Goal: Find specific page/section: Find specific page/section

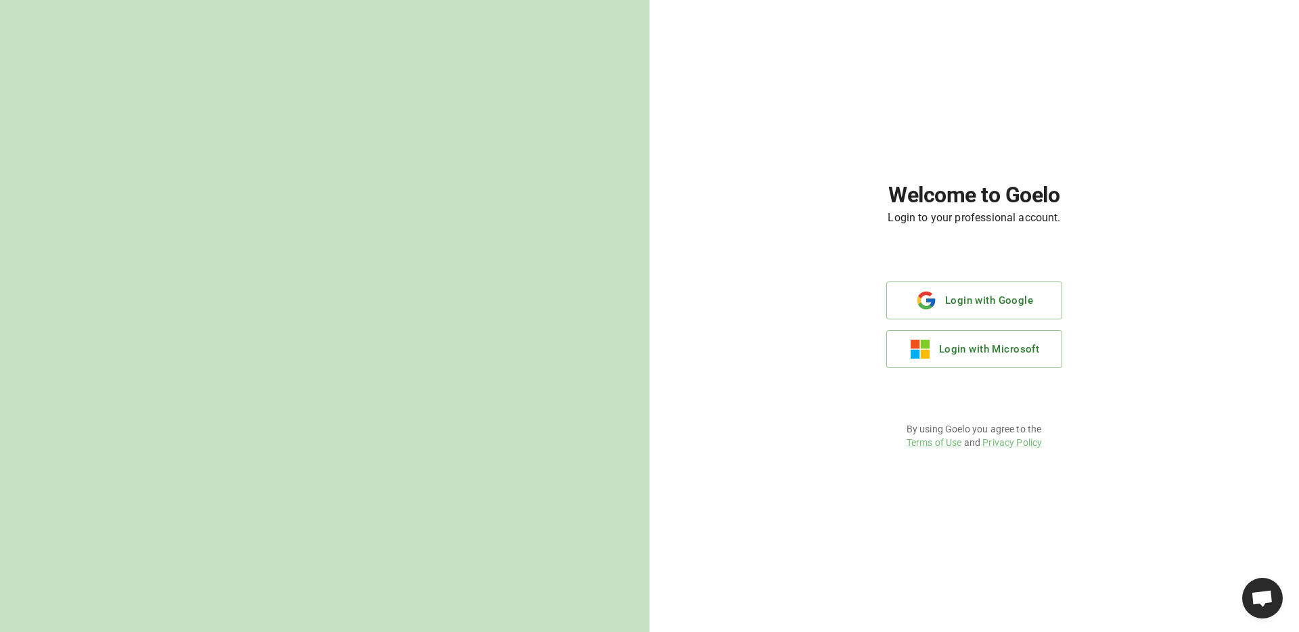
scroll to position [615, 0]
click at [964, 310] on button "Login with Google" at bounding box center [974, 300] width 176 height 38
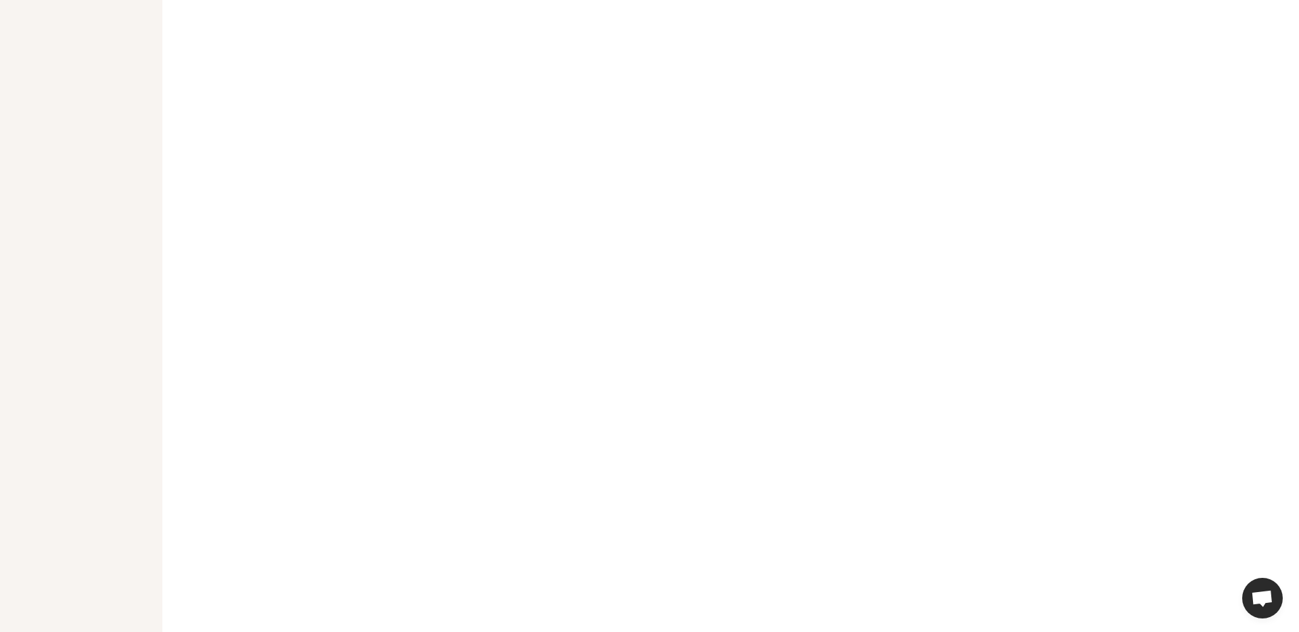
scroll to position [615, 0]
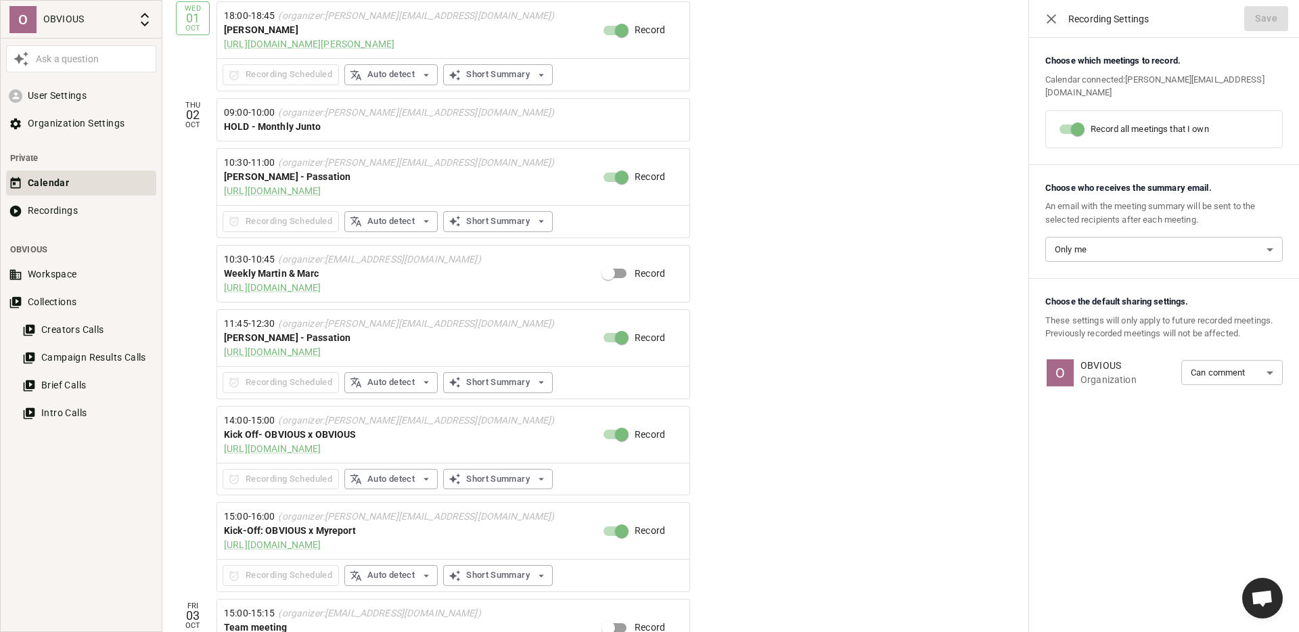
scroll to position [548, 0]
click at [66, 203] on button "Recordings" at bounding box center [81, 210] width 150 height 25
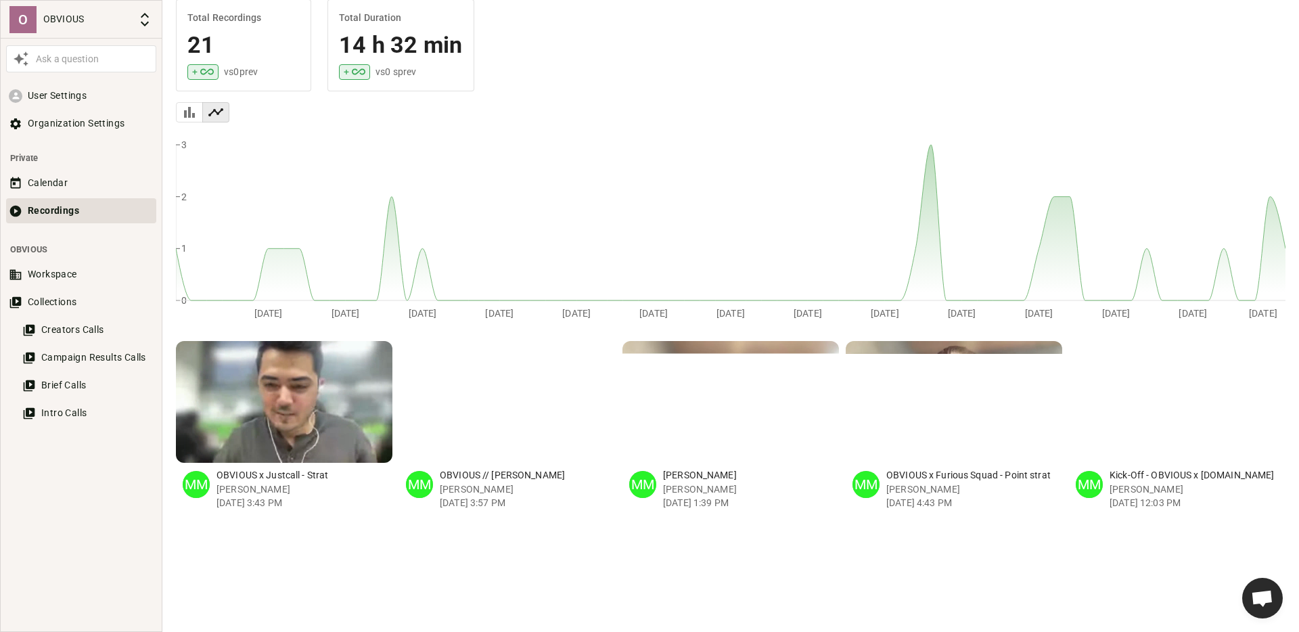
scroll to position [87, 0]
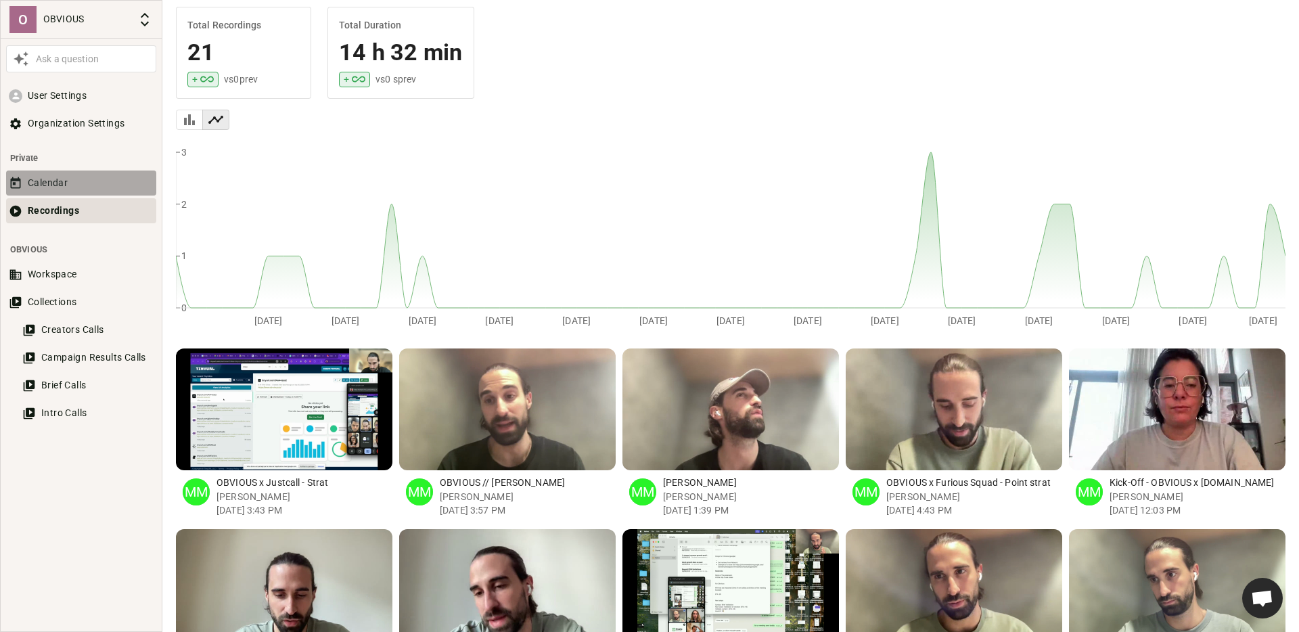
click at [78, 183] on button "Calendar" at bounding box center [81, 182] width 150 height 25
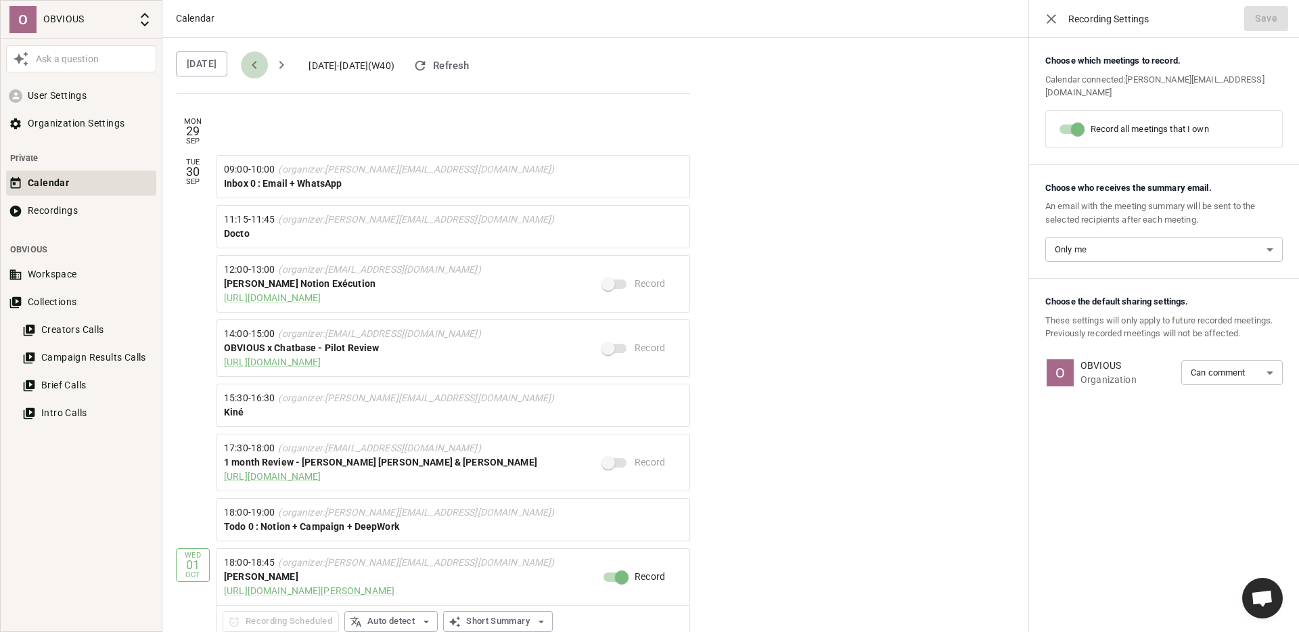
click at [252, 66] on icon "previous" at bounding box center [254, 65] width 5 height 8
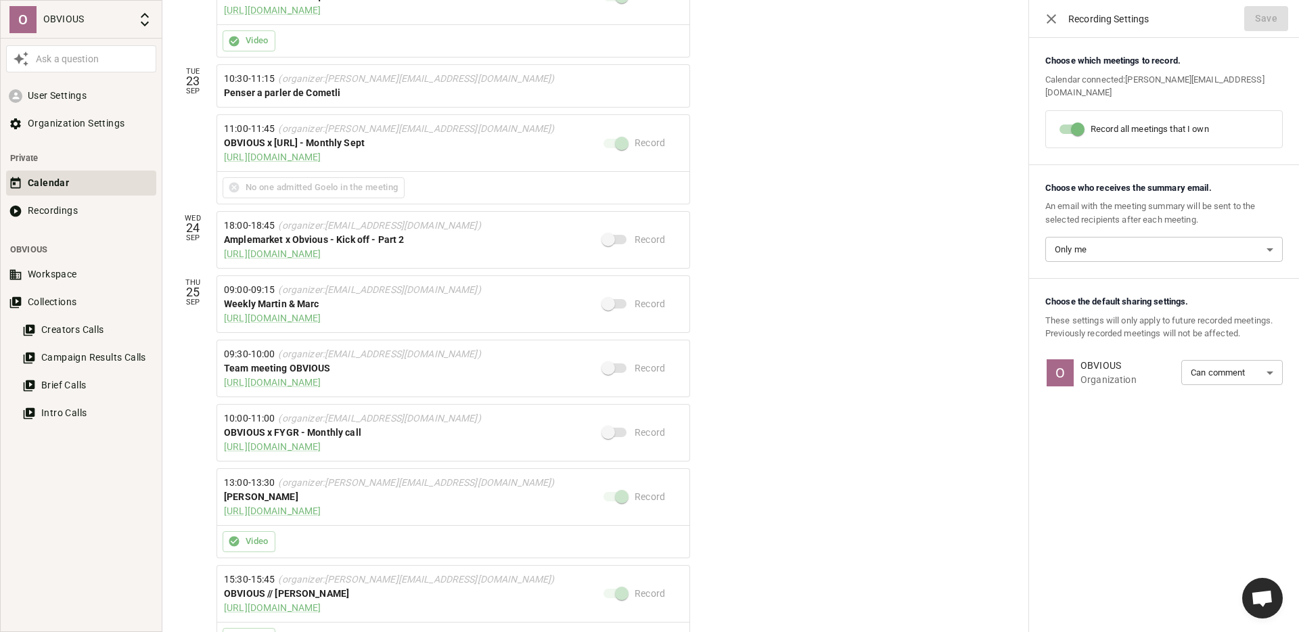
scroll to position [152, 0]
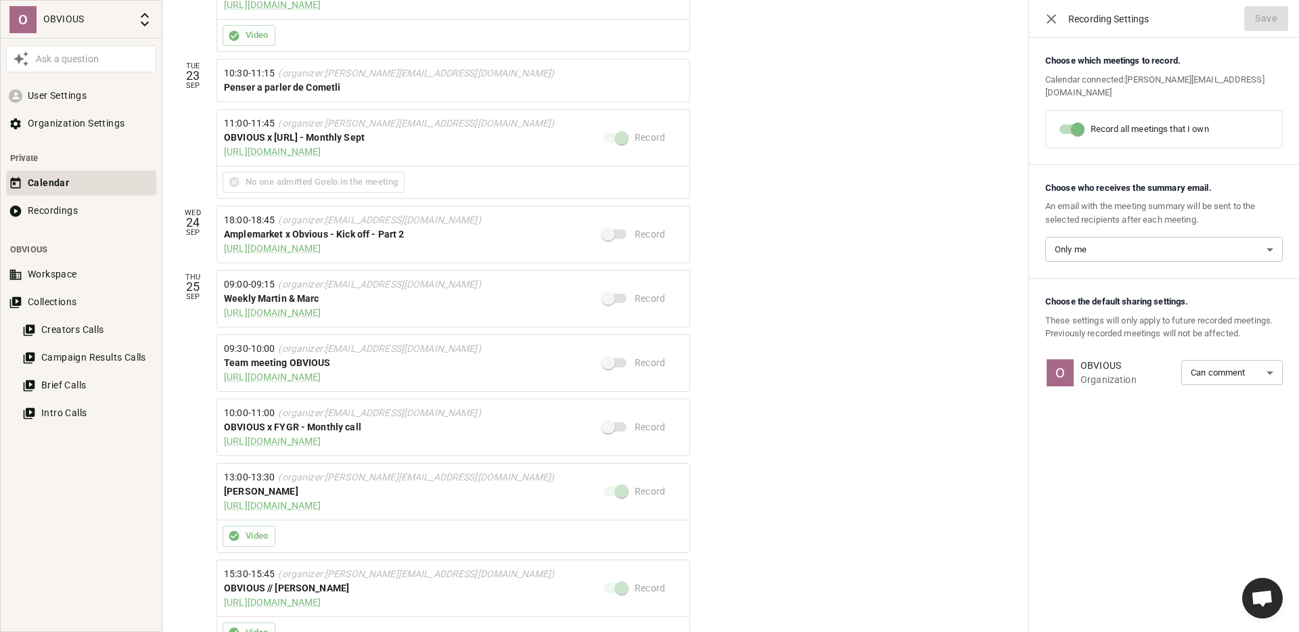
click at [401, 422] on div "OBVIOUS x FYGR - Monthly call" at bounding box center [413, 427] width 379 height 14
click at [356, 410] on span "(organizer: [EMAIL_ADDRESS][DOMAIN_NAME] )" at bounding box center [379, 412] width 202 height 11
click at [329, 425] on div "OBVIOUS x FYGR - Monthly call" at bounding box center [413, 427] width 379 height 14
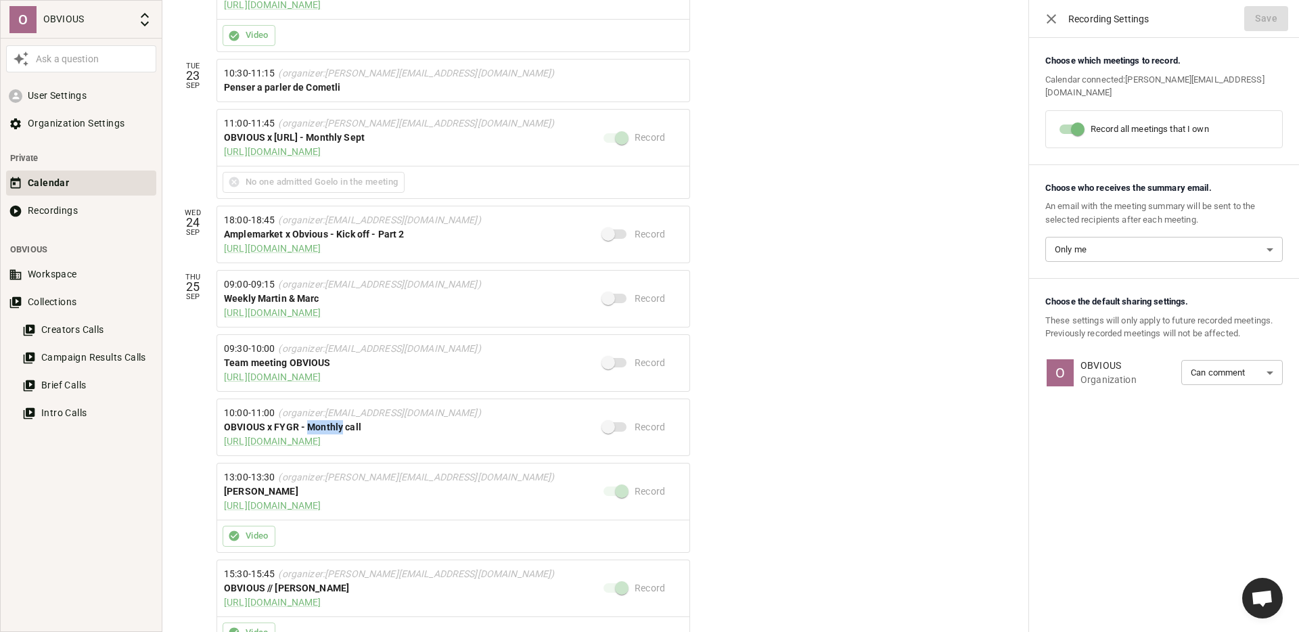
click at [329, 425] on div "OBVIOUS x FYGR - Monthly call" at bounding box center [413, 427] width 379 height 14
click at [371, 419] on div "10:00 - 11:00 (organizer: [EMAIL_ADDRESS][DOMAIN_NAME] )" at bounding box center [413, 413] width 379 height 14
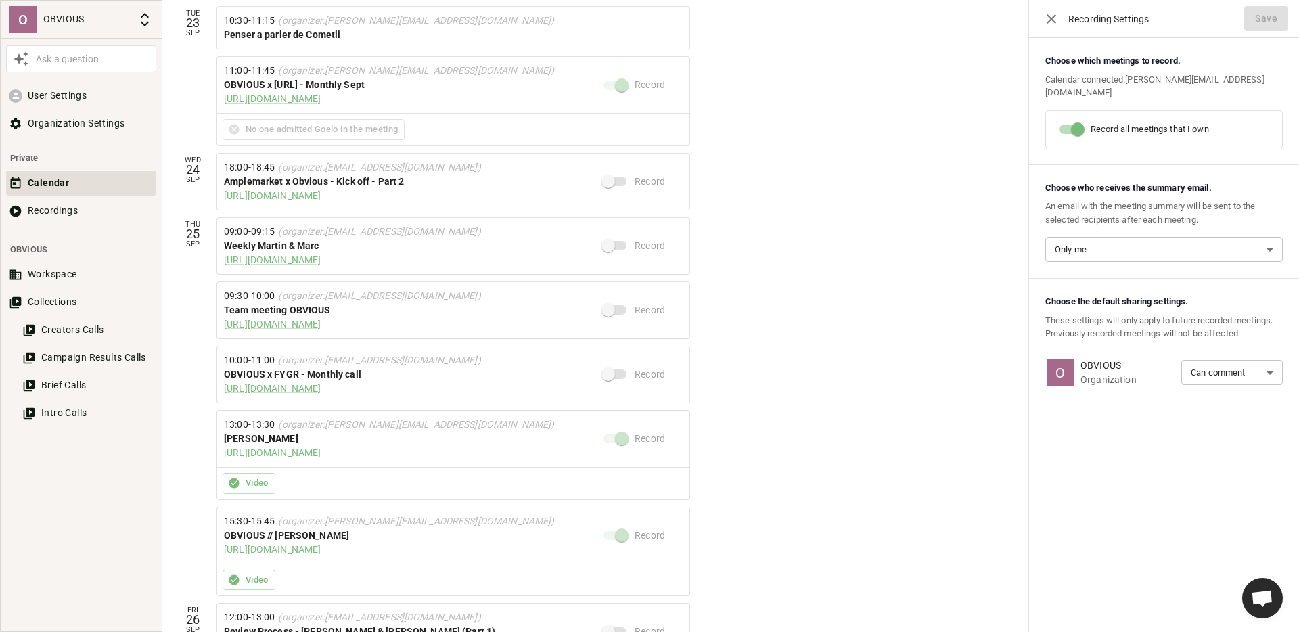
scroll to position [206, 0]
